Goal: Task Accomplishment & Management: Use online tool/utility

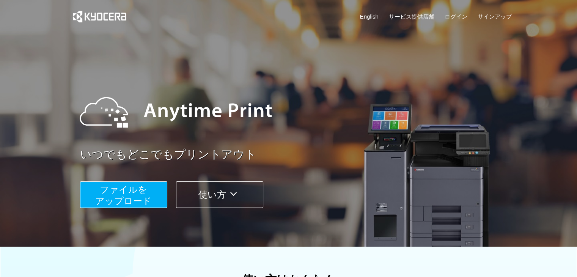
click at [147, 189] on button "ファイルを ​​アップロード" at bounding box center [123, 194] width 87 height 27
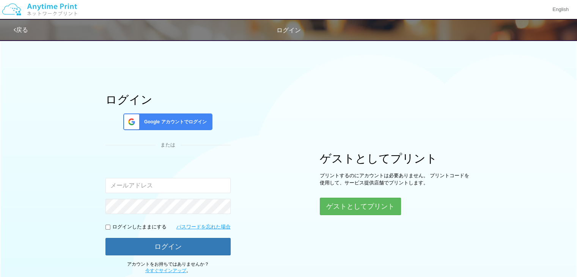
click at [188, 122] on span "Google アカウントでログイン" at bounding box center [174, 122] width 66 height 6
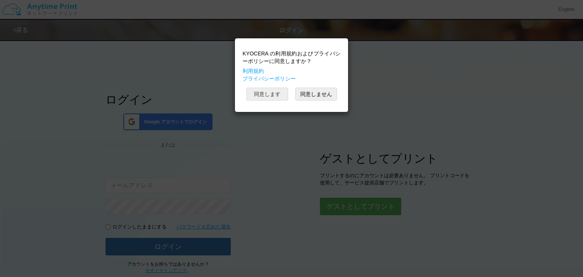
click at [287, 96] on button "同意します" at bounding box center [267, 94] width 42 height 13
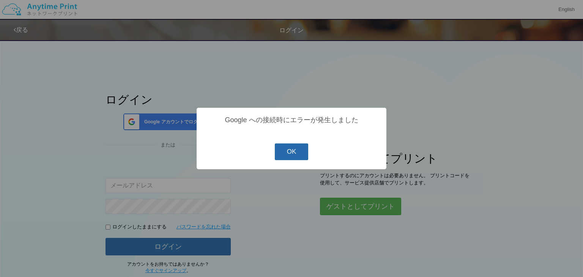
click at [284, 149] on button "OK" at bounding box center [292, 151] width 34 height 17
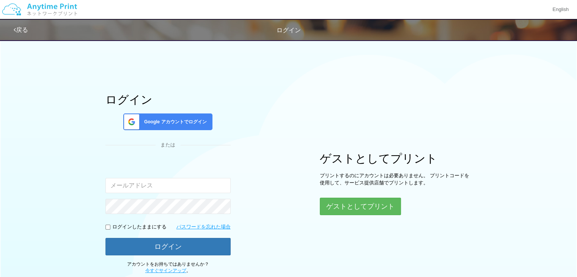
click at [207, 123] on span "Google アカウントでログイン" at bounding box center [174, 122] width 66 height 6
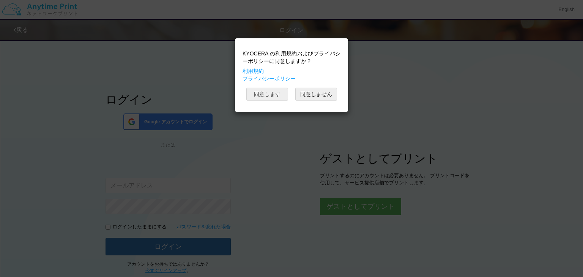
click at [263, 96] on button "同意します" at bounding box center [267, 94] width 42 height 13
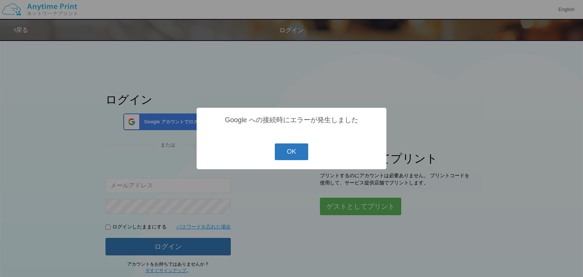
click at [297, 151] on button "OK" at bounding box center [292, 151] width 34 height 17
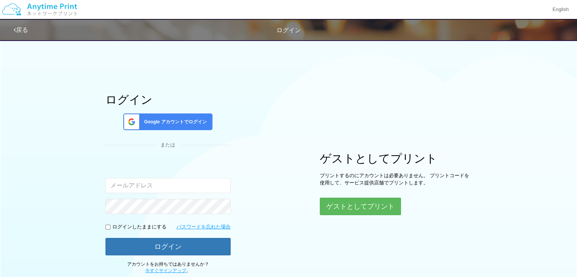
click at [183, 121] on span "Google アカウントでログイン" at bounding box center [174, 122] width 66 height 6
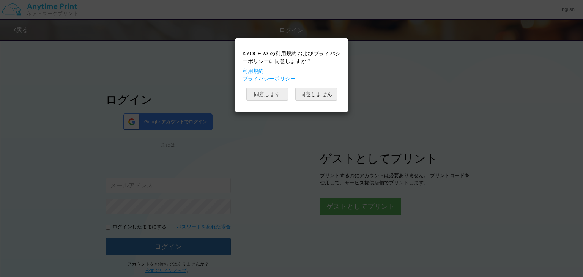
click at [275, 97] on button "同意します" at bounding box center [267, 94] width 42 height 13
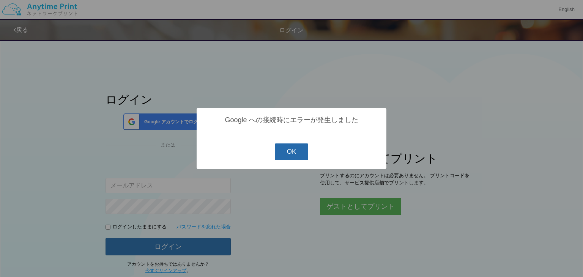
click at [298, 160] on button "OK" at bounding box center [292, 151] width 34 height 17
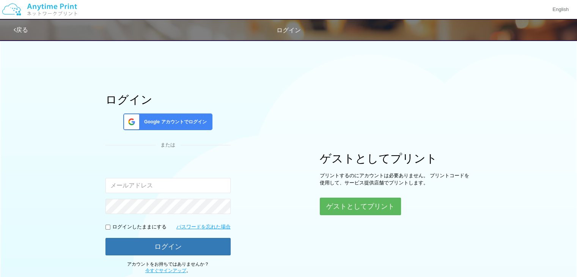
click at [180, 132] on div "ログイン Google アカウントでログイン または 入力されたメールアドレスまたはパスワードが正しくありません。 ログインしたままにする パスワードを忘れた…" at bounding box center [168, 183] width 125 height 181
click at [187, 121] on span "Google アカウントでログイン" at bounding box center [174, 122] width 66 height 6
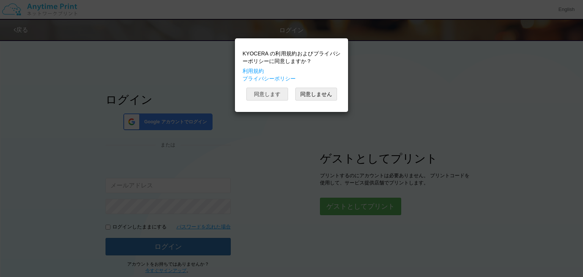
click at [269, 94] on button "同意します" at bounding box center [267, 94] width 42 height 13
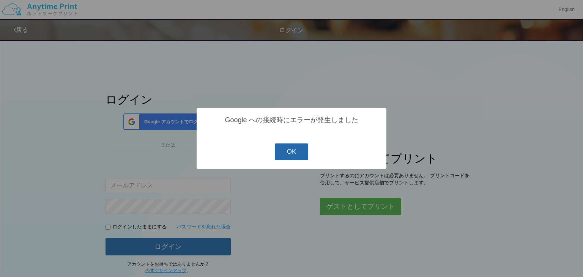
click at [300, 154] on button "OK" at bounding box center [292, 151] width 34 height 17
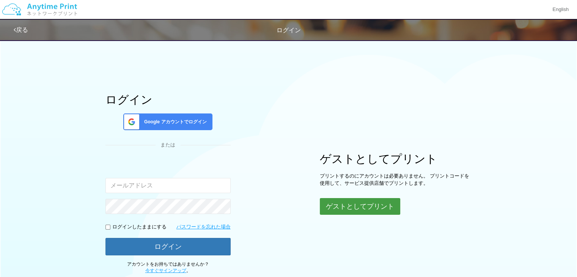
click at [346, 201] on button "ゲストとしてプリント" at bounding box center [360, 206] width 80 height 17
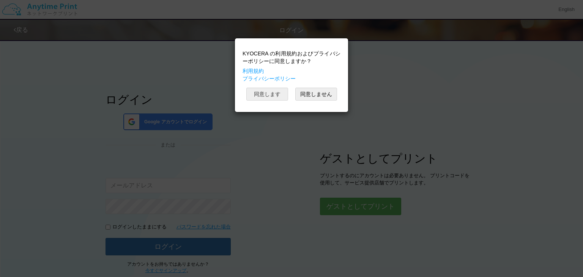
click at [271, 98] on button "同意します" at bounding box center [267, 94] width 42 height 13
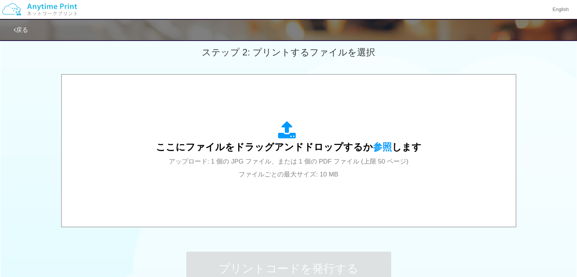
scroll to position [239, 0]
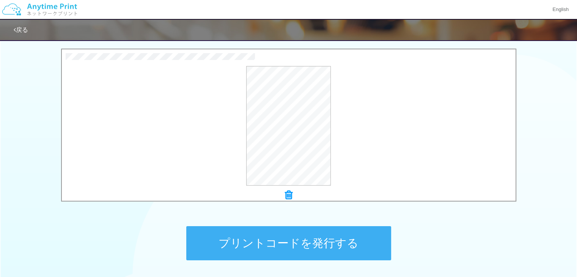
click at [243, 240] on button "プリントコードを発行する" at bounding box center [288, 243] width 205 height 34
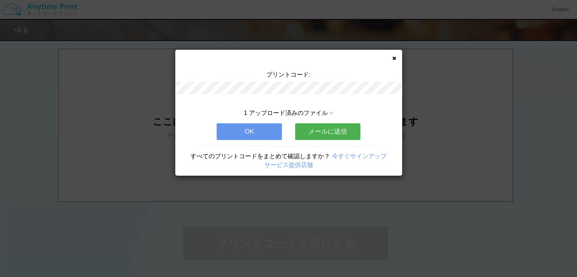
scroll to position [0, 0]
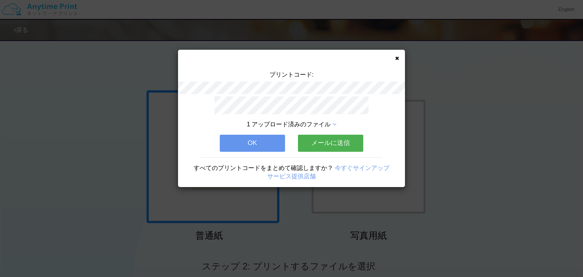
click at [338, 137] on button "メールに送信" at bounding box center [330, 143] width 65 height 17
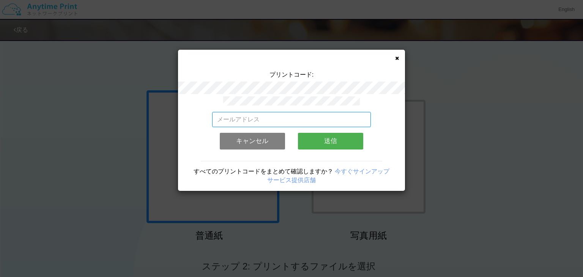
click at [309, 117] on input "email" at bounding box center [291, 119] width 159 height 15
type input "tomohiro.matsuoka.223@gmail.com"
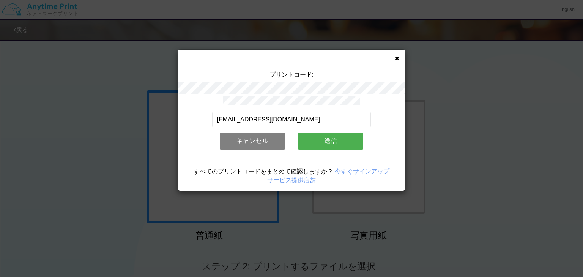
click at [358, 137] on button "送信" at bounding box center [330, 141] width 65 height 17
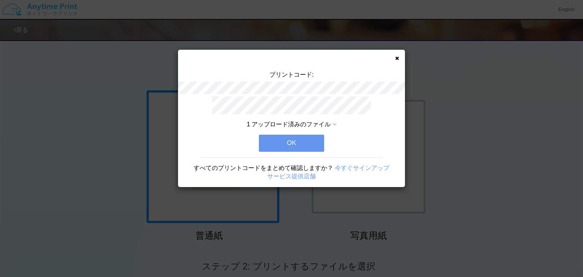
click at [314, 138] on button "OK" at bounding box center [291, 143] width 65 height 17
